Goal: Browse casually

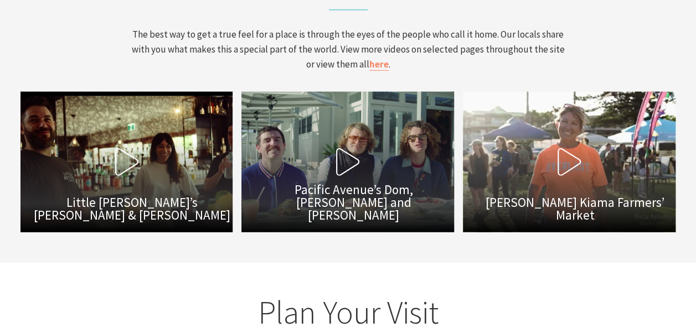
scroll to position [3614, 0]
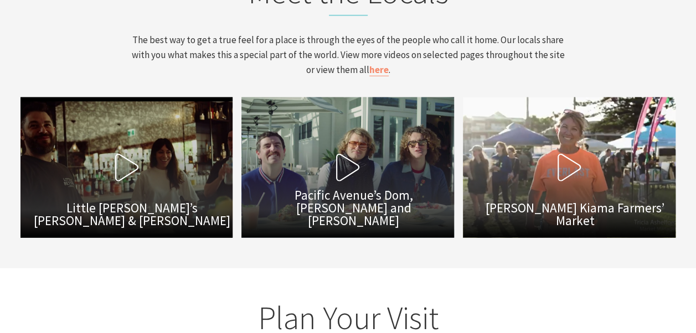
click at [129, 154] on icon at bounding box center [127, 168] width 28 height 28
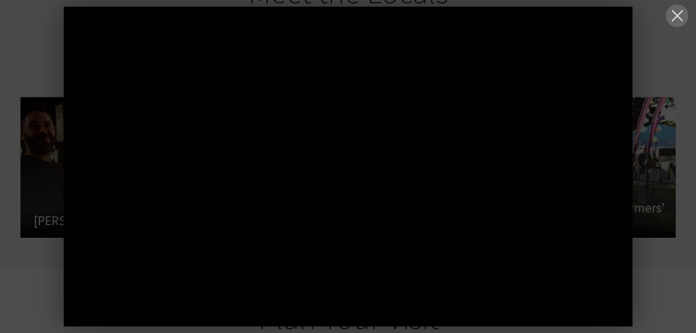
click at [673, 17] on button at bounding box center [677, 15] width 23 height 23
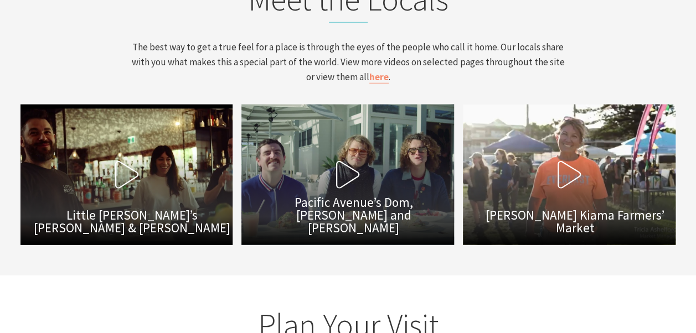
scroll to position [3595, 0]
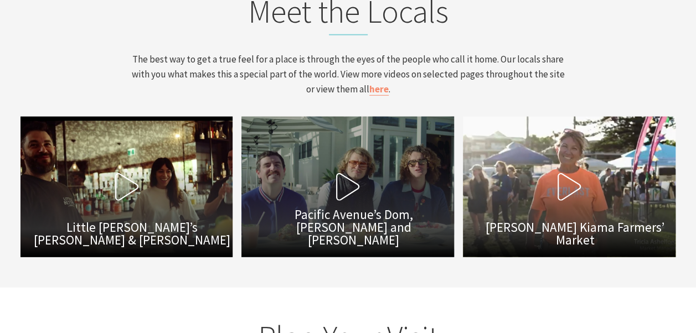
click at [341, 173] on icon at bounding box center [348, 187] width 28 height 28
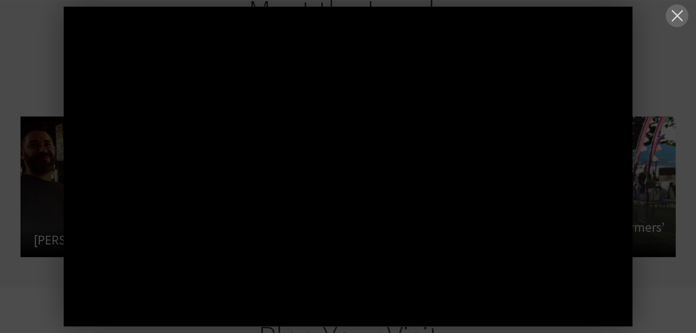
click at [681, 14] on button at bounding box center [677, 15] width 23 height 23
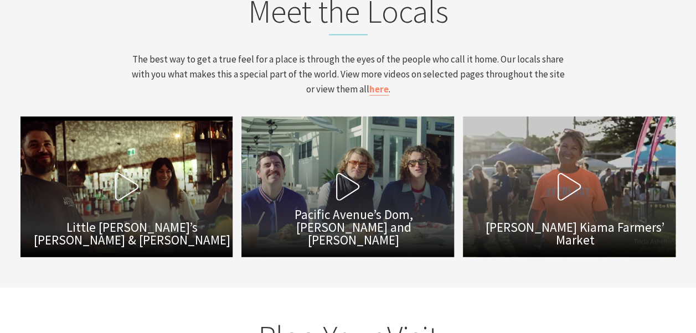
click at [576, 173] on icon at bounding box center [570, 187] width 28 height 28
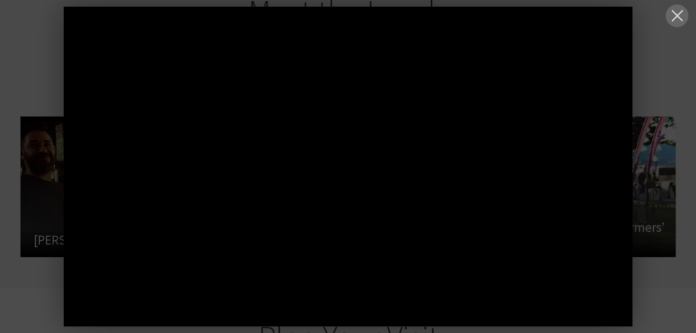
click at [673, 20] on button at bounding box center [677, 15] width 23 height 23
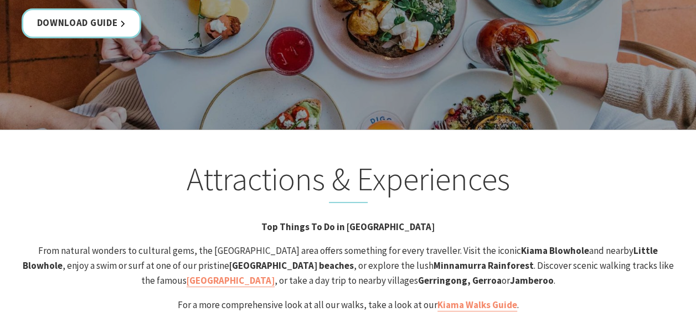
scroll to position [2169, 0]
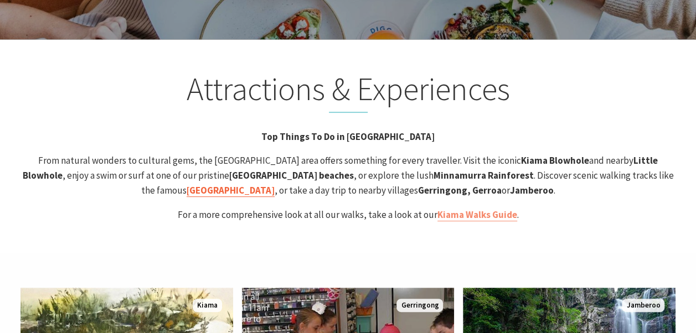
click at [275, 184] on strong "[GEOGRAPHIC_DATA]" at bounding box center [231, 190] width 88 height 12
